Goal: Obtain resource: Download file/media

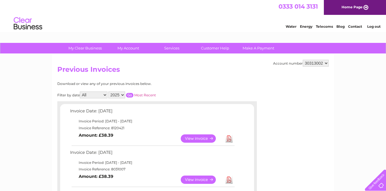
click at [328, 63] on select "30299655 30313002" at bounding box center [316, 63] width 26 height 7
select select "30299655"
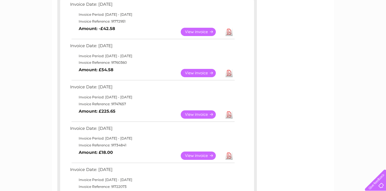
scroll to position [112, 0]
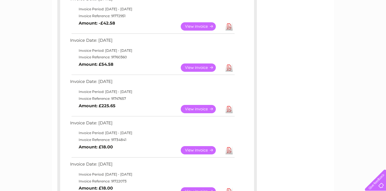
click at [231, 109] on link "Download" at bounding box center [229, 109] width 7 height 8
